Goal: Communication & Community: Answer question/provide support

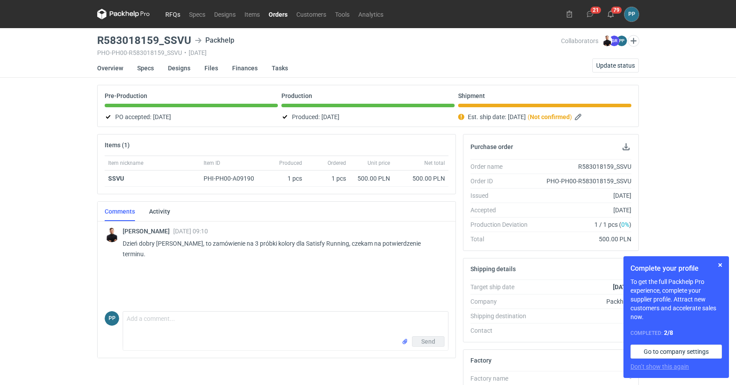
click at [170, 13] on link "RFQs" at bounding box center [173, 14] width 24 height 11
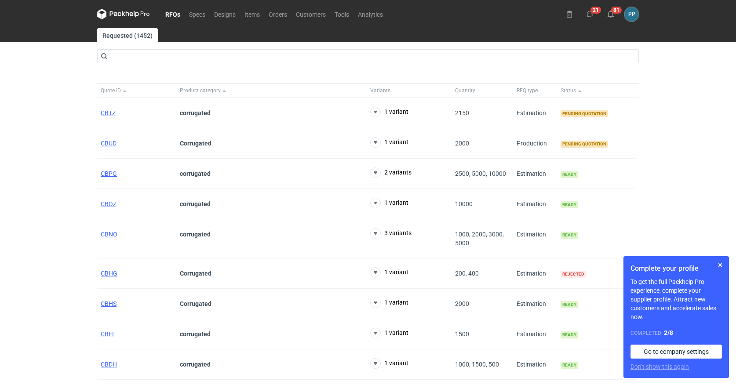
scroll to position [0, 1]
click at [104, 112] on span "CBTZ" at bounding box center [108, 112] width 15 height 7
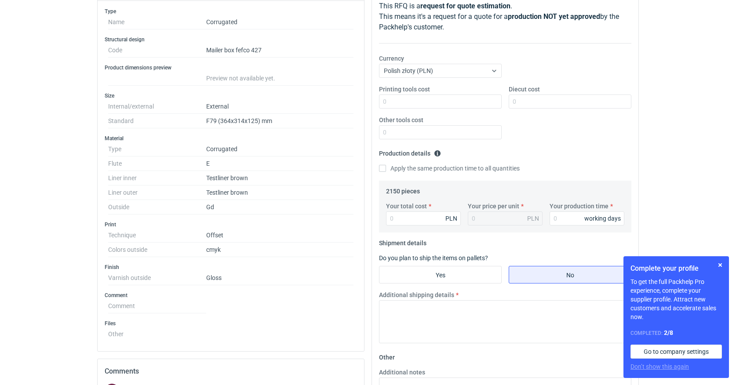
scroll to position [123, 0]
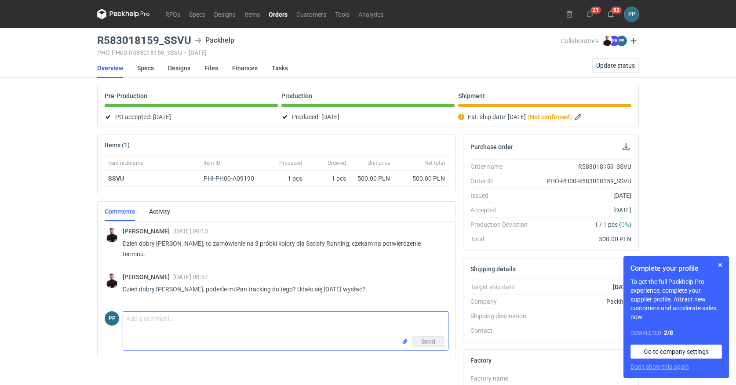
click at [162, 318] on textarea "Comment message" at bounding box center [285, 324] width 325 height 25
type textarea "[PERSON_NAME], [PERSON_NAME] osobiście się z tym [DATE] do Pana wybiera. taką m…"
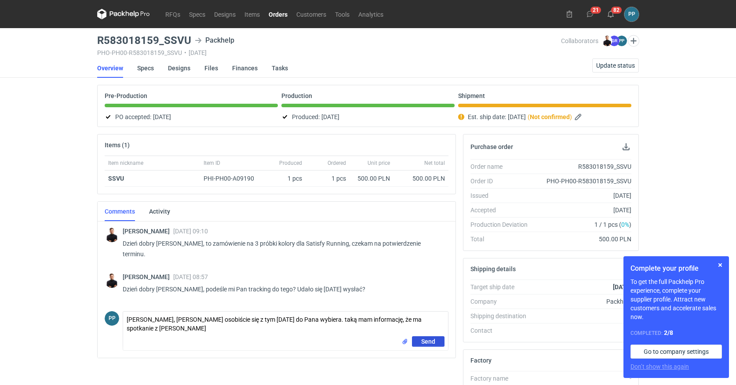
click at [418, 341] on button "Send" at bounding box center [428, 341] width 33 height 11
